Goal: Transaction & Acquisition: Purchase product/service

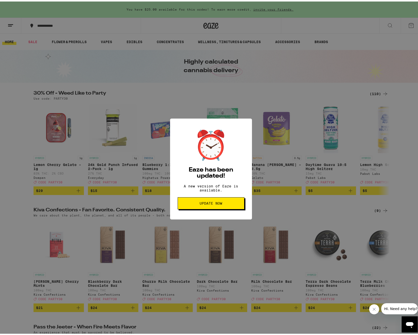
click at [218, 202] on span "Update Now" at bounding box center [211, 202] width 23 height 4
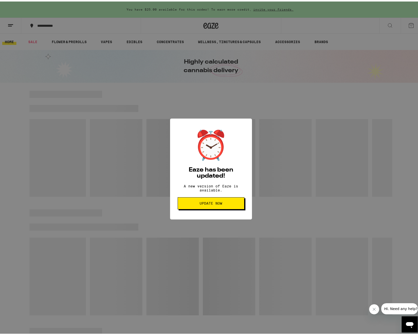
click at [224, 208] on button "Update Now" at bounding box center [211, 202] width 67 height 12
click at [223, 206] on button "Update Now" at bounding box center [211, 202] width 67 height 12
